Goal: Navigation & Orientation: Understand site structure

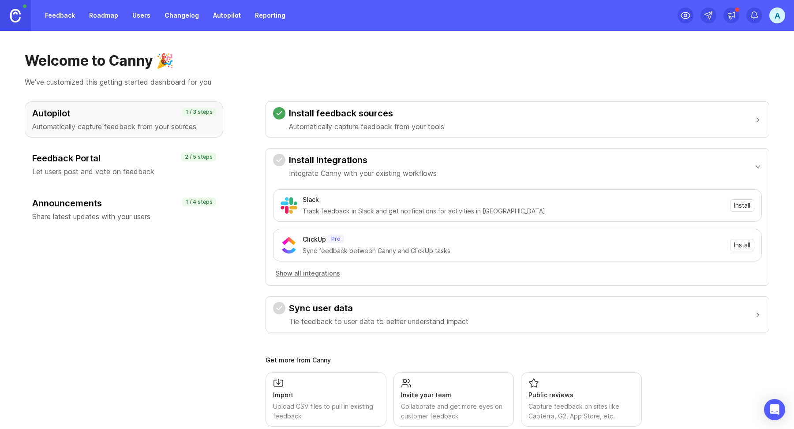
click at [396, 51] on div "Welcome to Canny 🎉 We've customized this getting started dashboard for you Auto…" at bounding box center [397, 230] width 794 height 398
click at [581, 49] on div "Welcome to Canny 🎉 We've customized this getting started dashboard for you Auto…" at bounding box center [397, 230] width 794 height 398
click at [782, 20] on div "A" at bounding box center [777, 15] width 16 height 16
click at [609, 57] on h1 "Welcome to Canny 🎉" at bounding box center [397, 61] width 745 height 18
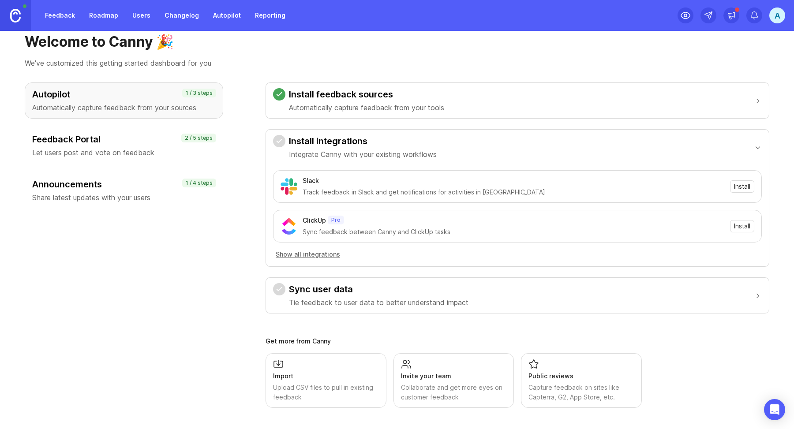
click at [141, 15] on link "Users" at bounding box center [141, 15] width 29 height 16
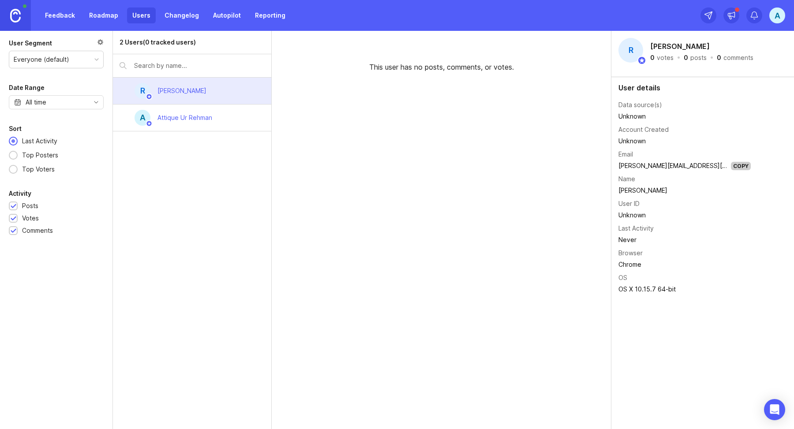
click at [171, 19] on link "Changelog" at bounding box center [181, 15] width 45 height 16
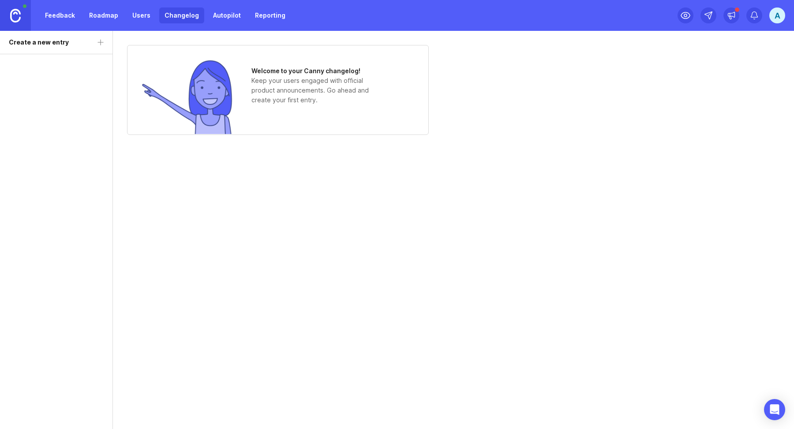
click at [214, 5] on div "Feedback Roadmap Users Changelog Autopilot Reporting" at bounding box center [145, 15] width 291 height 31
click at [216, 10] on link "Autopilot" at bounding box center [227, 15] width 38 height 16
click at [238, 21] on link "Autopilot" at bounding box center [227, 15] width 38 height 16
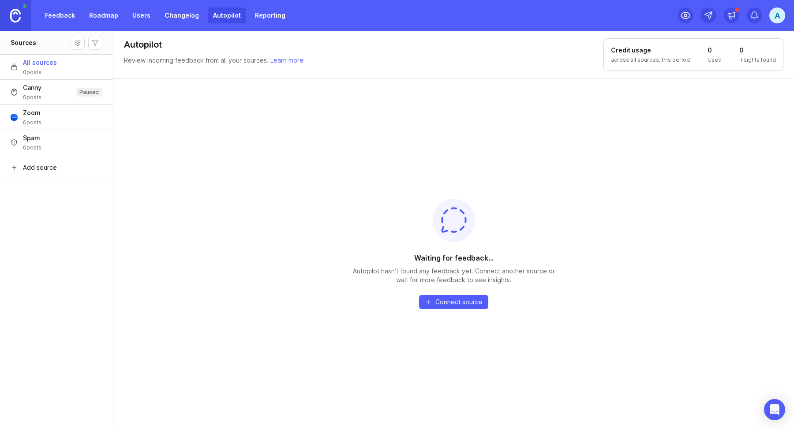
click at [273, 19] on link "Reporting" at bounding box center [270, 15] width 41 height 16
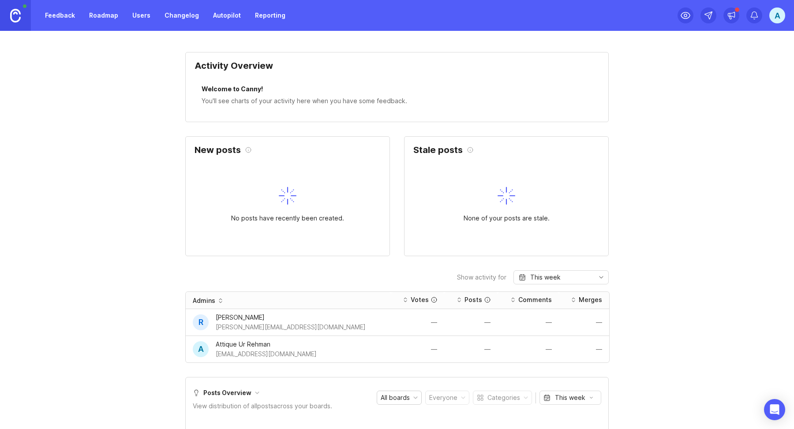
click at [18, 21] on img at bounding box center [15, 16] width 11 height 14
